Goal: Transaction & Acquisition: Purchase product/service

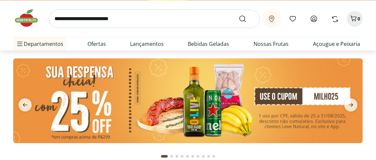
scroll to position [16, 0]
click at [106, 48] on link "Ofertas" at bounding box center [96, 44] width 18 height 8
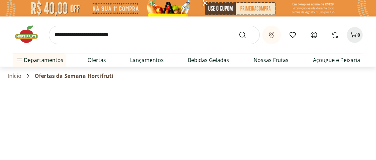
select select "**********"
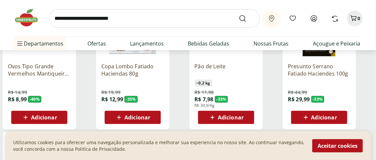
scroll to position [141, 0]
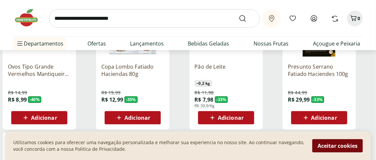
click at [334, 139] on button "Aceitar cookies" at bounding box center [337, 145] width 50 height 13
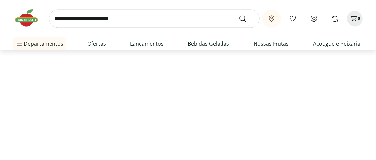
scroll to position [580, 0]
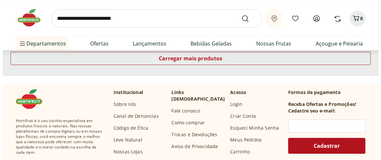
scroll to position [995, 0]
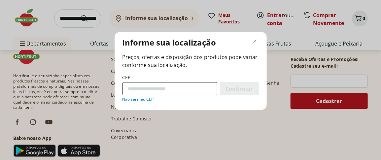
click at [149, 95] on input "CEP" at bounding box center [169, 88] width 95 height 13
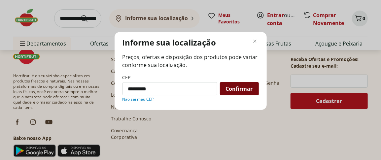
type input "*********"
click at [233, 91] on span "Confirmar" at bounding box center [239, 88] width 27 height 5
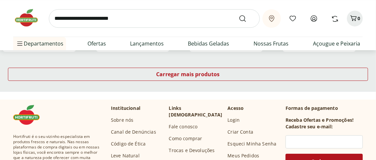
scroll to position [1021, 0]
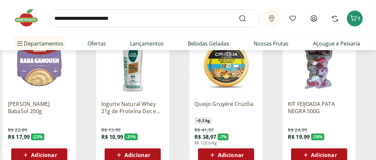
scroll to position [1128, 0]
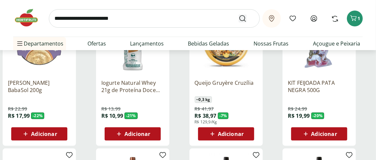
click at [239, 20] on button "Submit Search" at bounding box center [247, 19] width 16 height 8
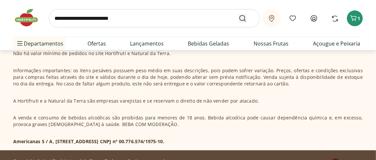
scroll to position [1549, 0]
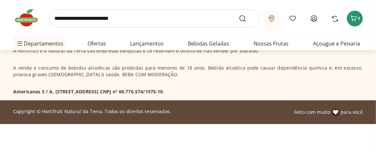
scroll to position [2027, 0]
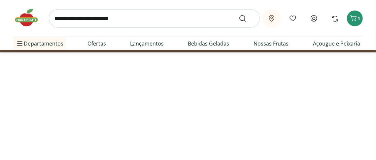
scroll to position [2528, 0]
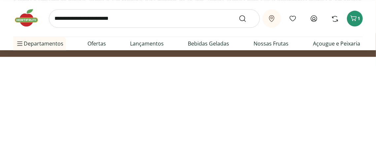
scroll to position [2983, 0]
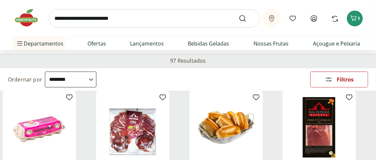
scroll to position [0, 0]
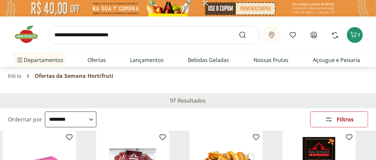
click at [62, 41] on input "search" at bounding box center [154, 35] width 211 height 18
click at [146, 41] on input "*******" at bounding box center [154, 35] width 16 height 28
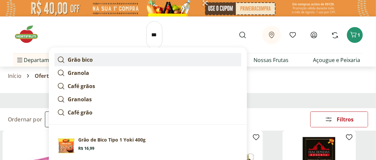
scroll to position [0, 0]
click at [89, 63] on strong "Grão bico" at bounding box center [80, 59] width 25 height 7
type input "*********"
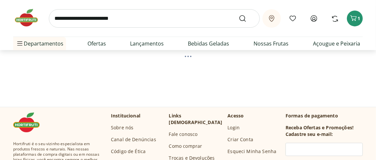
scroll to position [56, 0]
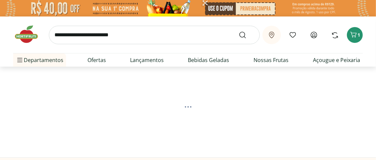
select select "**********"
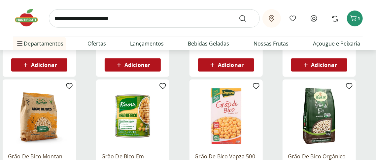
scroll to position [197, 0]
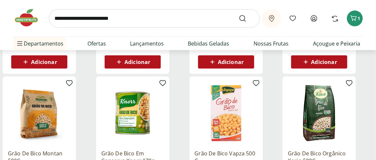
click at [327, 65] on span "Adicionar" at bounding box center [324, 61] width 26 height 5
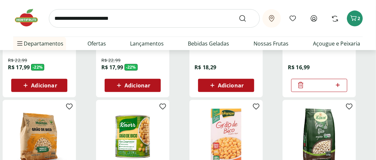
scroll to position [174, 0]
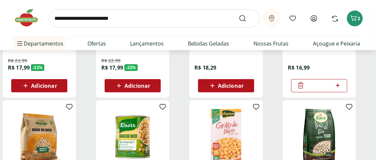
click at [303, 89] on icon at bounding box center [301, 86] width 8 height 8
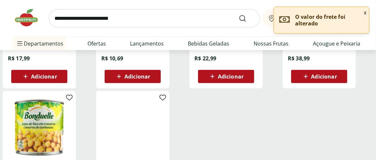
scroll to position [328, 0]
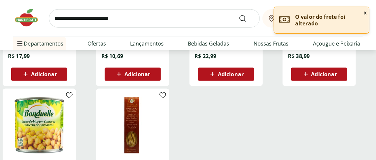
click at [144, 77] on span "Adicionar" at bounding box center [137, 74] width 26 height 5
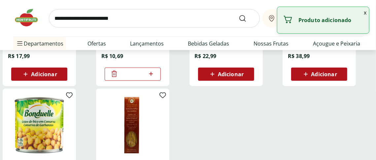
click at [149, 78] on icon at bounding box center [151, 74] width 8 height 8
type input "*"
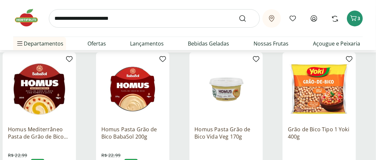
scroll to position [0, 0]
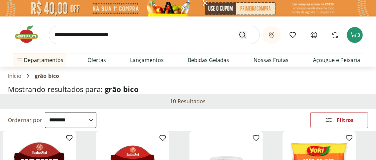
click at [239, 39] on button "Submit Search" at bounding box center [247, 35] width 16 height 8
click at [239, 39] on icon "Submit Search" at bounding box center [243, 35] width 8 height 8
click at [239, 39] on button "Submit Search" at bounding box center [247, 35] width 16 height 8
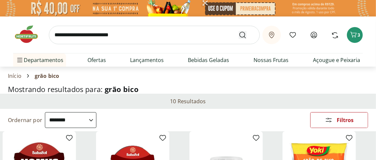
click at [239, 39] on button "Submit Search" at bounding box center [247, 35] width 16 height 8
click at [239, 39] on div "Submit Search" at bounding box center [243, 35] width 8 height 8
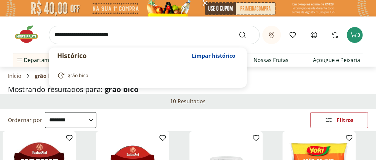
click at [59, 41] on input "search" at bounding box center [154, 35] width 211 height 18
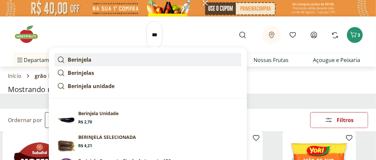
click at [65, 64] on icon at bounding box center [61, 60] width 8 height 8
type input "*********"
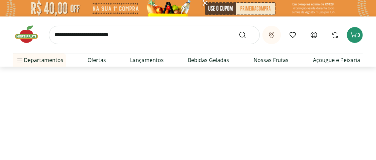
select select "**********"
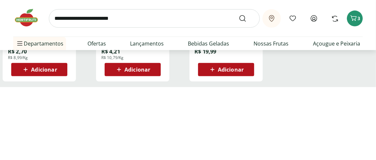
scroll to position [191, 0]
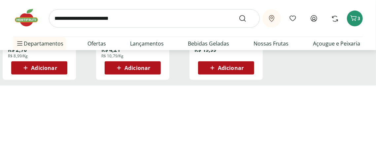
click at [45, 71] on span "Adicionar" at bounding box center [44, 67] width 26 height 5
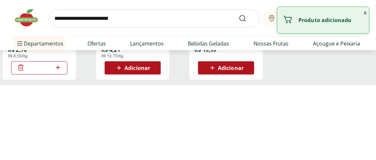
click at [56, 70] on icon at bounding box center [58, 68] width 4 height 4
type input "*"
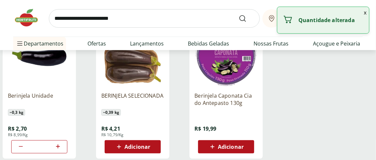
scroll to position [0, 0]
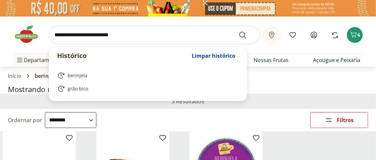
click at [61, 42] on input "search" at bounding box center [154, 35] width 211 height 18
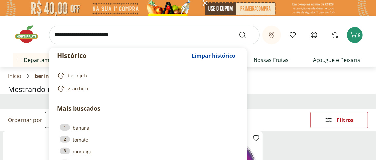
click at [61, 42] on input "search" at bounding box center [154, 35] width 211 height 18
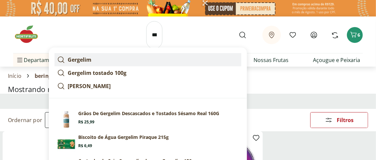
click at [65, 64] on icon at bounding box center [61, 60] width 8 height 8
type input "********"
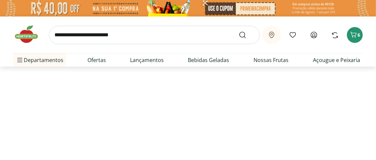
select select "**********"
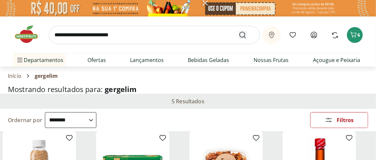
click at [239, 39] on button "Submit Search" at bounding box center [247, 35] width 16 height 8
click at [239, 39] on use "Submit Search" at bounding box center [243, 35] width 8 height 8
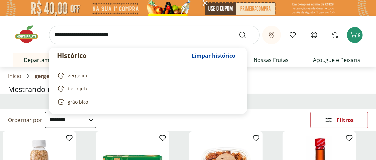
click at [60, 42] on input "search" at bounding box center [154, 35] width 211 height 18
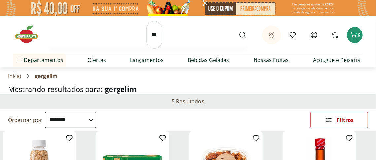
scroll to position [0, 21]
type input "********"
click at [239, 31] on button "Submit Search" at bounding box center [247, 35] width 16 height 8
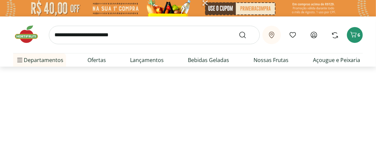
select select "**********"
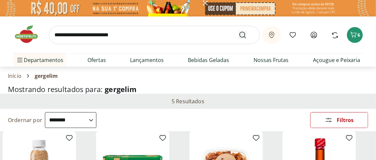
click at [239, 39] on icon "Submit Search" at bounding box center [243, 35] width 8 height 8
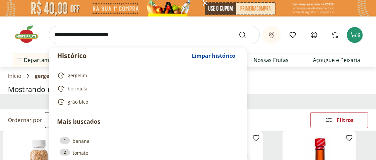
click at [62, 39] on input "search" at bounding box center [154, 35] width 211 height 18
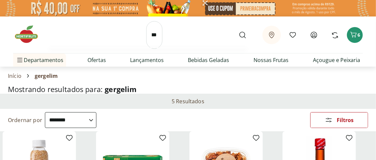
scroll to position [0, 12]
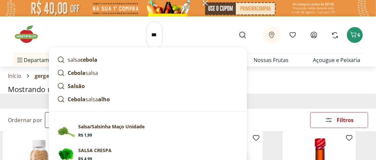
type input "*****"
click at [239, 39] on button "Submit Search" at bounding box center [247, 35] width 16 height 8
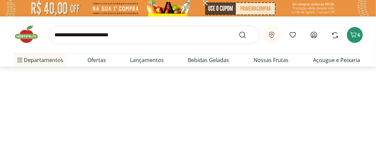
select select "**********"
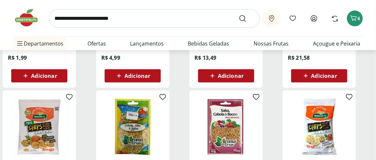
scroll to position [184, 0]
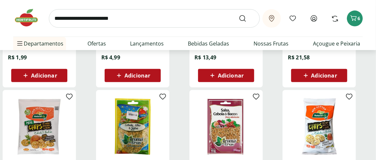
click at [49, 78] on span "Adicionar" at bounding box center [44, 75] width 26 height 5
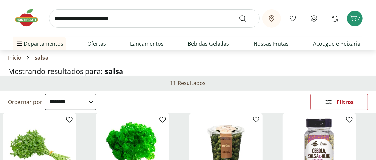
scroll to position [0, 0]
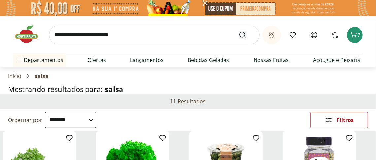
click at [239, 39] on icon "Submit Search" at bounding box center [243, 35] width 8 height 8
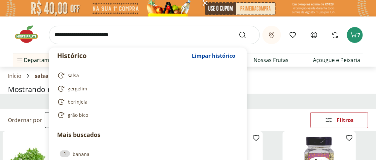
click at [64, 38] on input "search" at bounding box center [154, 35] width 211 height 18
click at [60, 44] on input "search" at bounding box center [154, 35] width 211 height 18
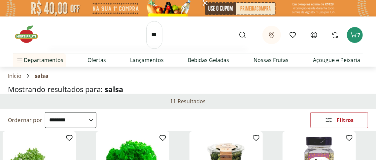
scroll to position [0, 15]
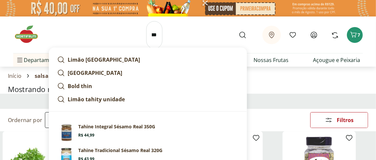
click at [146, 46] on input "******" at bounding box center [154, 35] width 16 height 28
click at [146, 49] on input "******" at bounding box center [154, 35] width 16 height 28
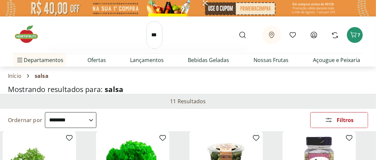
scroll to position [0, 30]
type input "**********"
click at [239, 31] on button "Submit Search" at bounding box center [247, 35] width 16 height 8
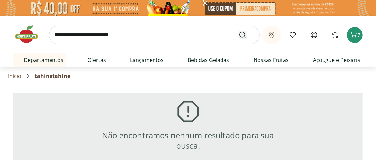
click at [239, 39] on button "Submit Search" at bounding box center [247, 35] width 16 height 8
click at [239, 39] on use "Submit Search" at bounding box center [243, 35] width 8 height 8
click at [239, 39] on button "Submit Search" at bounding box center [247, 35] width 16 height 8
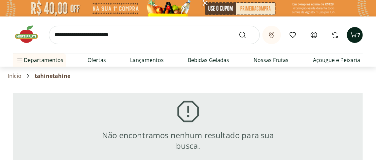
click at [357, 39] on icon "Carrinho" at bounding box center [353, 35] width 8 height 8
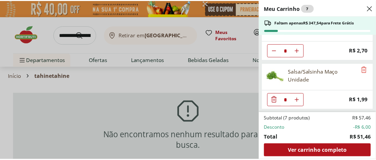
scroll to position [178, 0]
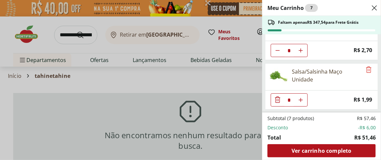
type input "*"
click at [148, 114] on div "Meu Carrinho 8 Faltam apenas R$ 344,84 para Frete Grátis Bananinha Diet Tachão …" at bounding box center [190, 80] width 381 height 160
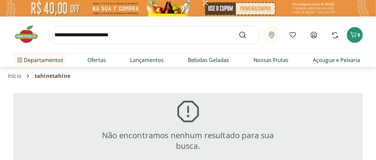
click at [239, 37] on button "Submit Search" at bounding box center [247, 35] width 16 height 8
click at [239, 39] on button "Submit Search" at bounding box center [247, 35] width 16 height 8
click at [239, 39] on icon "Submit Search" at bounding box center [243, 35] width 8 height 8
click at [239, 39] on button "Submit Search" at bounding box center [247, 35] width 16 height 8
click at [239, 39] on icon "Submit Search" at bounding box center [243, 35] width 8 height 8
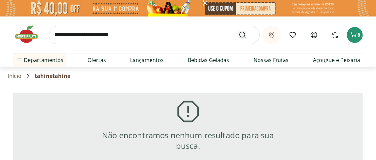
click at [239, 39] on button "Submit Search" at bounding box center [247, 35] width 16 height 8
click at [239, 39] on icon "Submit Search" at bounding box center [243, 35] width 8 height 8
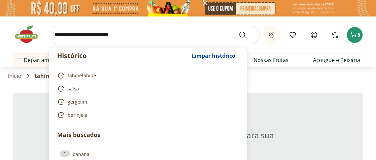
click at [59, 42] on input "search" at bounding box center [154, 35] width 211 height 18
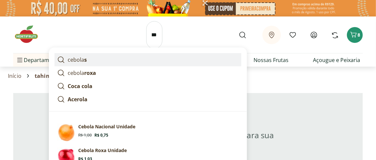
scroll to position [0, 0]
click at [65, 64] on icon at bounding box center [61, 60] width 8 height 8
type input "*******"
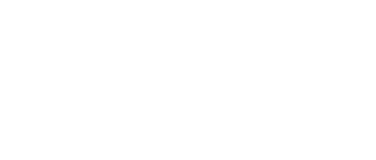
scroll to position [116, 0]
select select "**********"
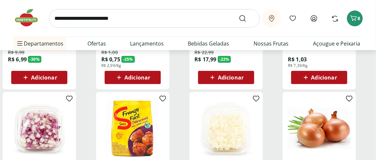
scroll to position [183, 0]
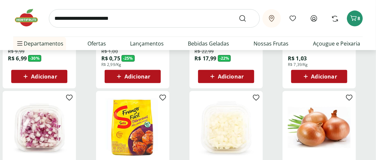
click at [150, 79] on span "Adicionar" at bounding box center [137, 76] width 26 height 5
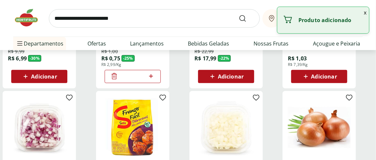
click at [149, 78] on icon at bounding box center [151, 76] width 4 height 4
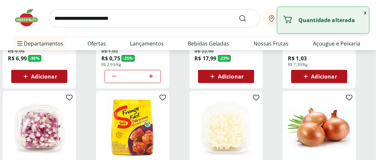
type input "*"
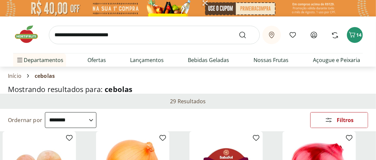
click at [0, 0] on span "Retirar em [GEOGRAPHIC_DATA]/[GEOGRAPHIC_DATA]" at bounding box center [0, 0] width 0 height 0
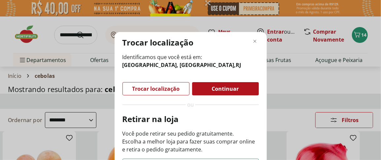
click at [220, 91] on span "Continuar" at bounding box center [225, 88] width 27 height 5
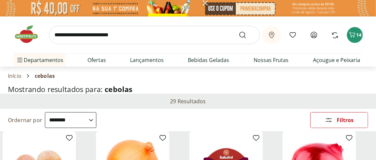
click at [268, 39] on icon at bounding box center [272, 35] width 8 height 8
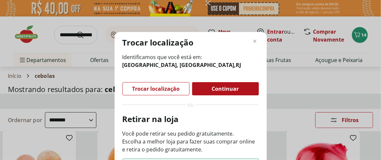
click at [152, 63] on span "Identificamos que você está em: [GEOGRAPHIC_DATA], [GEOGRAPHIC_DATA] , [GEOGRAP…" at bounding box center [190, 61] width 136 height 16
click at [148, 95] on div "Trocar localização" at bounding box center [156, 88] width 66 height 13
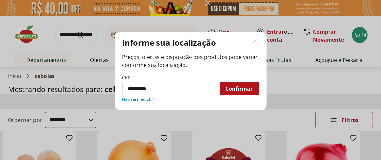
click at [226, 91] on span "Confirmar" at bounding box center [239, 88] width 27 height 5
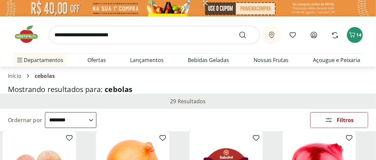
click at [268, 39] on icon at bounding box center [272, 35] width 8 height 8
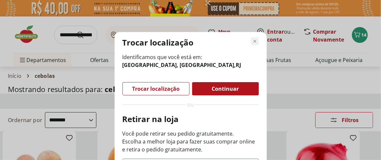
click at [251, 45] on icon "Fechar modal de regionalização" at bounding box center [255, 41] width 8 height 8
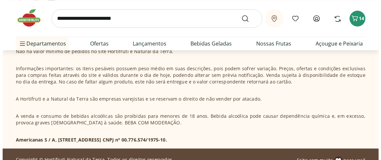
scroll to position [686, 0]
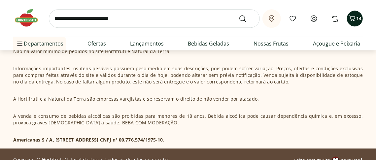
click at [356, 22] on icon "Carrinho" at bounding box center [352, 18] width 8 height 8
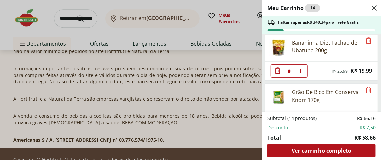
scroll to position [0, 0]
